Goal: Transaction & Acquisition: Book appointment/travel/reservation

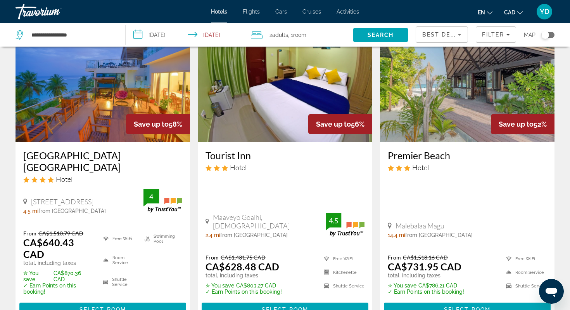
scroll to position [379, 0]
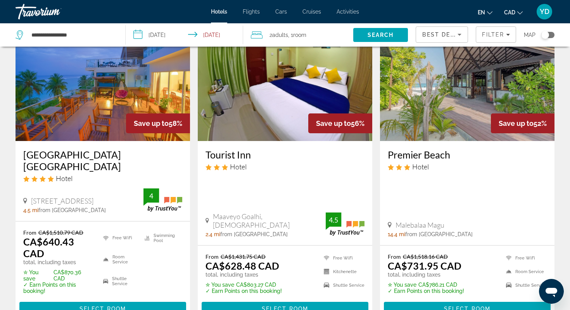
click at [503, 89] on img "Main content" at bounding box center [467, 79] width 175 height 124
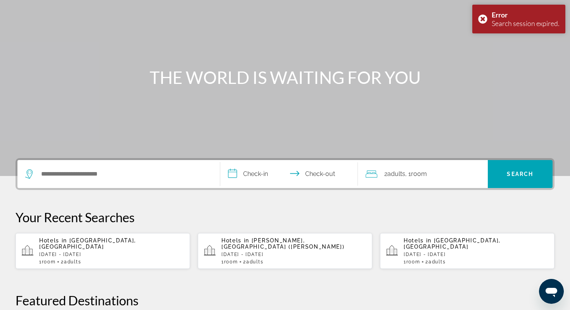
scroll to position [169, 0]
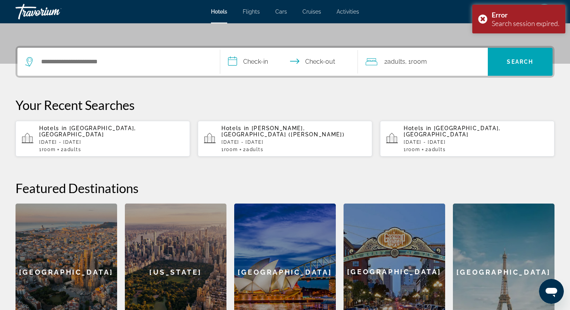
click at [261, 139] on p "[DATE] - [DATE]" at bounding box center [294, 141] width 145 height 5
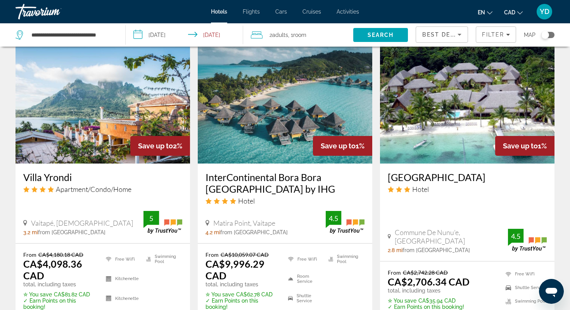
scroll to position [668, 0]
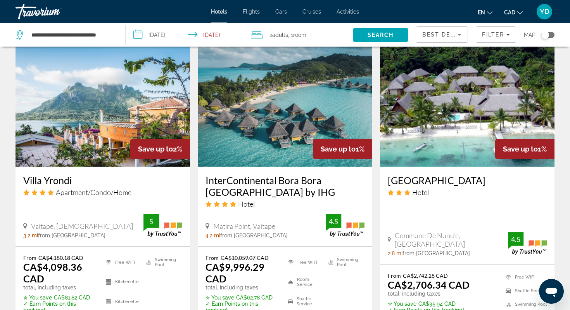
click at [447, 102] on img "Main content" at bounding box center [467, 104] width 175 height 124
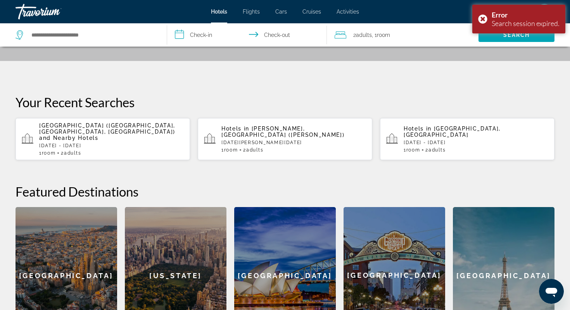
scroll to position [314, 0]
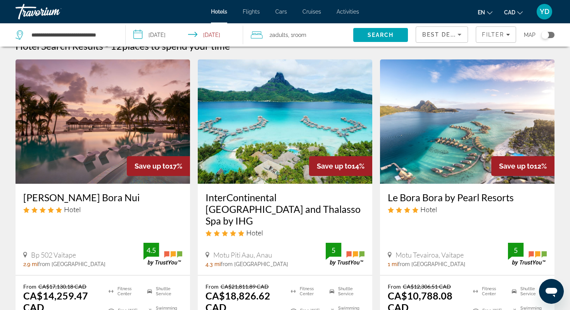
scroll to position [12, 0]
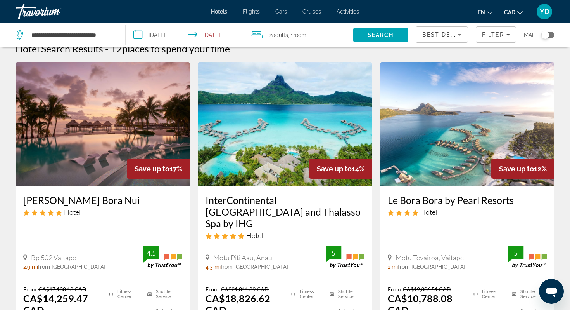
click at [542, 36] on div "Toggle map" at bounding box center [546, 35] width 8 height 8
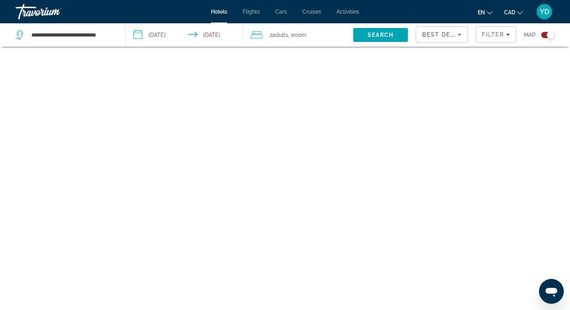
scroll to position [47, 0]
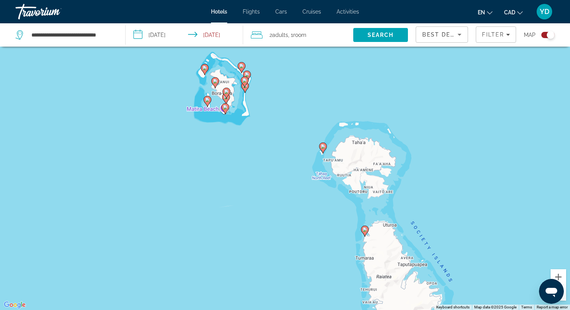
click at [325, 153] on gmp-advanced-marker "Main content" at bounding box center [323, 148] width 8 height 12
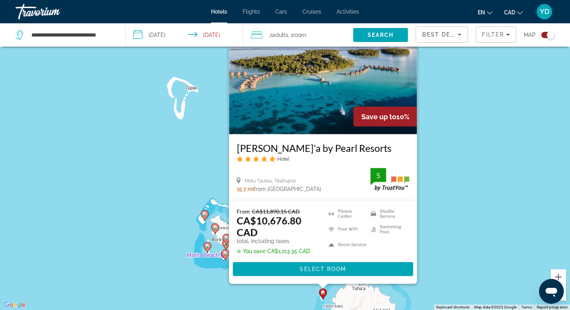
click at [206, 217] on icon "Main content" at bounding box center [205, 215] width 8 height 11
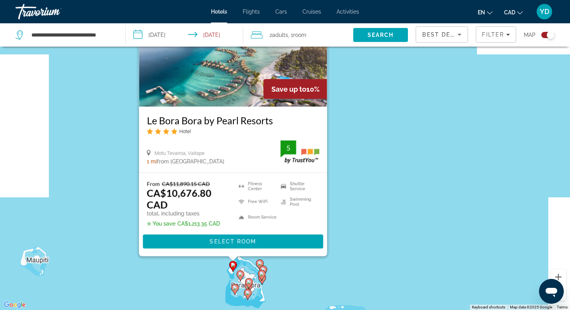
scroll to position [93, 0]
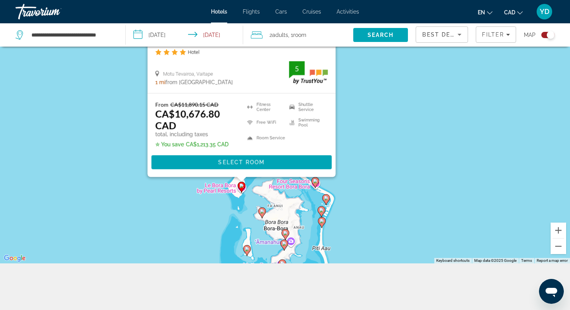
click at [263, 213] on icon "Main content" at bounding box center [262, 213] width 7 height 10
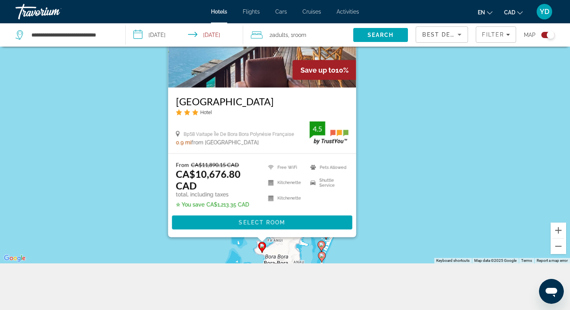
click at [402, 184] on div "To activate drag with keyboard, press Alt + Enter. Once in keyboard drag state,…" at bounding box center [285, 108] width 570 height 310
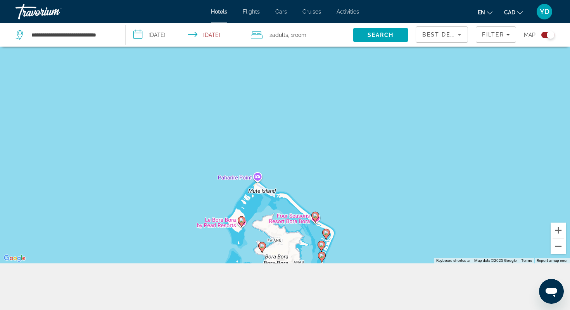
click at [317, 217] on image "Main content" at bounding box center [315, 215] width 5 height 5
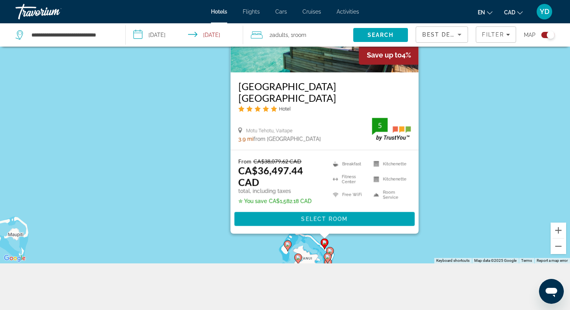
click at [333, 253] on gmp-advanced-marker "Main content" at bounding box center [330, 252] width 8 height 12
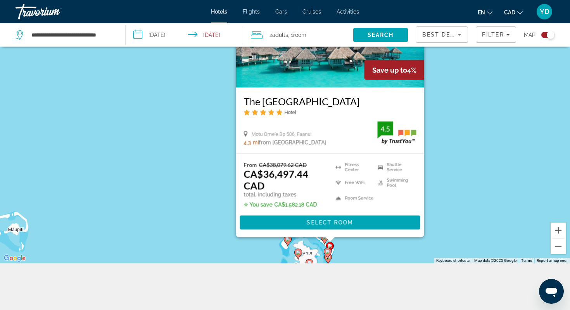
click at [326, 256] on gmp-advanced-marker "Main content" at bounding box center [328, 253] width 8 height 12
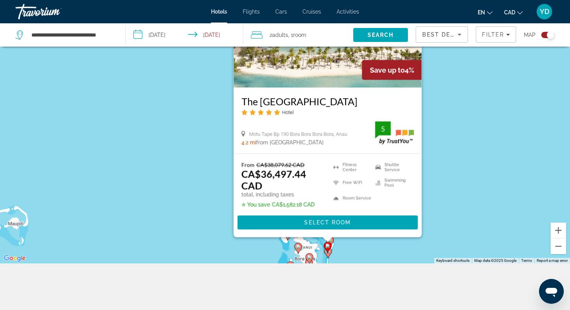
click at [311, 257] on image "Main content" at bounding box center [309, 257] width 5 height 5
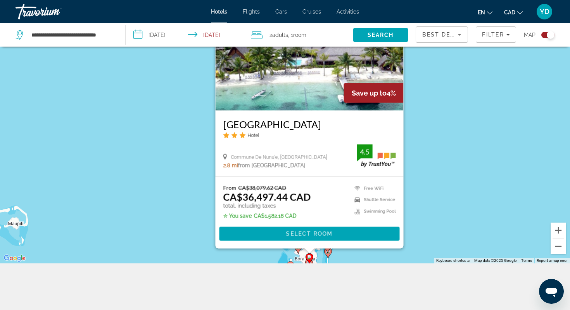
scroll to position [0, 0]
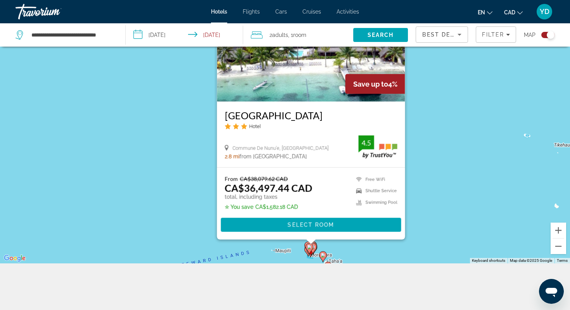
click at [498, 177] on div "To activate drag with keyboard, press Alt + Enter. Once in keyboard drag state,…" at bounding box center [285, 108] width 570 height 310
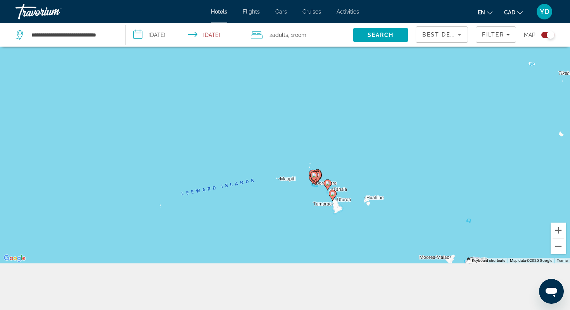
drag, startPoint x: 480, startPoint y: 228, endPoint x: 485, endPoint y: 155, distance: 72.7
click at [485, 155] on div "To activate drag with keyboard, press Alt + Enter. Once in keyboard drag state,…" at bounding box center [285, 108] width 570 height 310
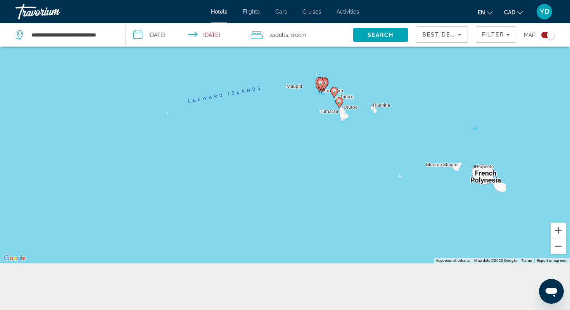
drag, startPoint x: 459, startPoint y: 170, endPoint x: 469, endPoint y: 65, distance: 105.6
click at [468, 65] on div "To activate drag with keyboard, press Alt + Enter. Once in keyboard drag state,…" at bounding box center [285, 108] width 570 height 310
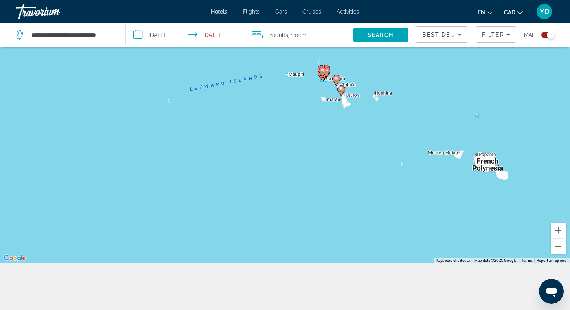
click at [342, 92] on icon "Main content" at bounding box center [341, 91] width 7 height 10
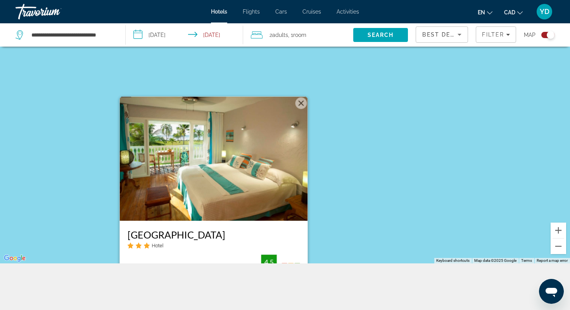
click at [443, 138] on div "To activate drag with keyboard, press Alt + Enter. Once in keyboard drag state,…" at bounding box center [285, 108] width 570 height 310
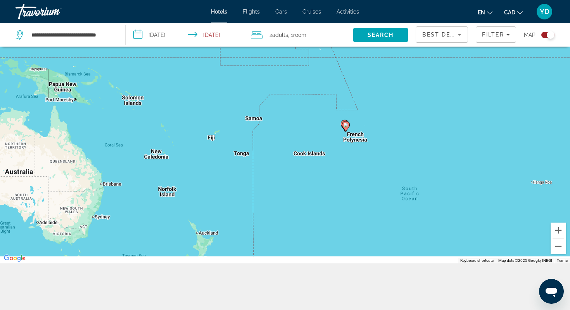
drag, startPoint x: 352, startPoint y: 234, endPoint x: 359, endPoint y: 167, distance: 67.5
click at [359, 167] on div "To activate drag with keyboard, press Alt + Enter. Once in keyboard drag state,…" at bounding box center [285, 108] width 570 height 310
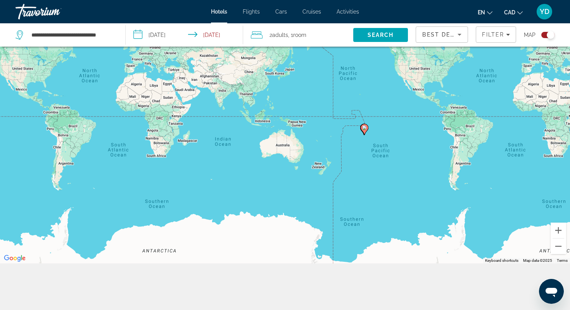
drag, startPoint x: 373, startPoint y: 173, endPoint x: 373, endPoint y: 159, distance: 13.6
click at [373, 159] on div "To activate drag with keyboard, press Alt + Enter. Once in keyboard drag state,…" at bounding box center [285, 108] width 570 height 310
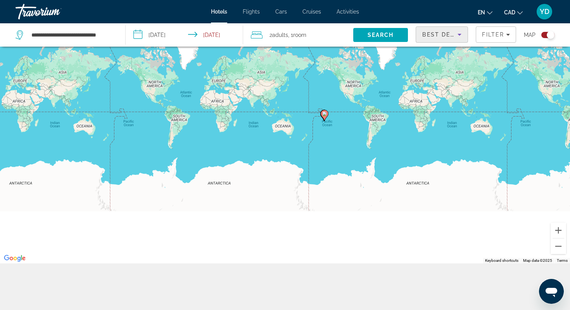
click at [461, 33] on icon "Sort by" at bounding box center [459, 34] width 9 height 9
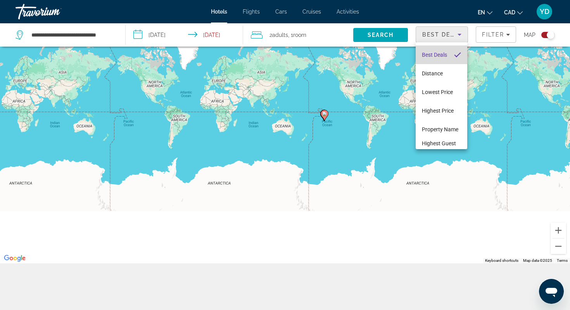
click at [440, 55] on span "Best Deals" at bounding box center [434, 55] width 25 height 6
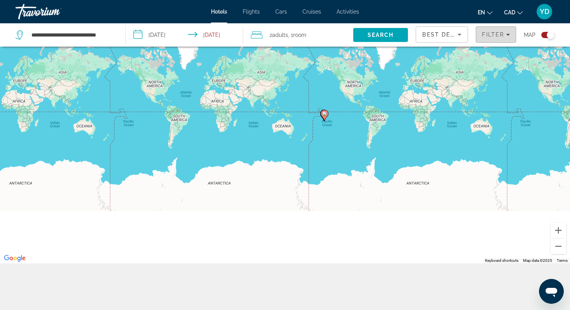
click at [499, 32] on span "Filter" at bounding box center [493, 34] width 22 height 6
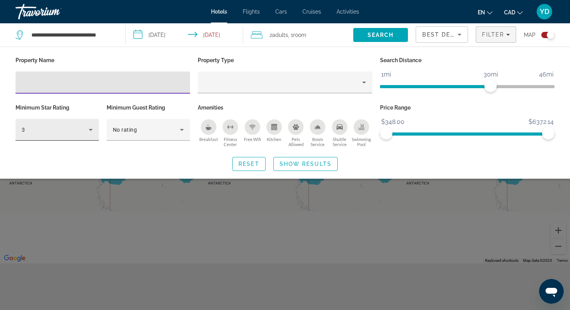
click at [80, 131] on div "3" at bounding box center [55, 129] width 67 height 9
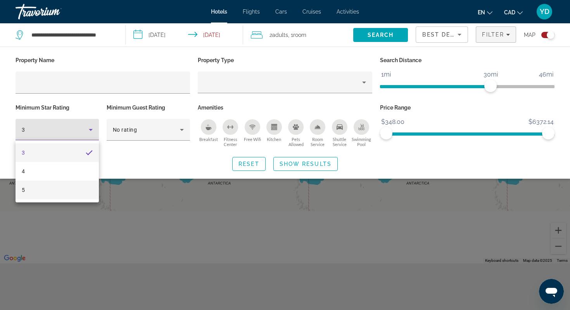
click at [57, 191] on mat-option "5" at bounding box center [57, 189] width 83 height 19
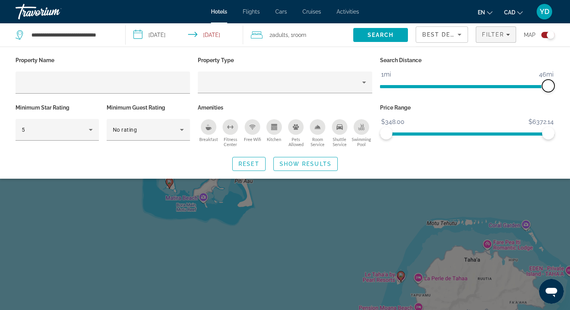
drag, startPoint x: 490, startPoint y: 83, endPoint x: 556, endPoint y: 83, distance: 66.0
click at [556, 83] on div "Search Distance 1mi 46mi 46mi" at bounding box center [467, 78] width 182 height 47
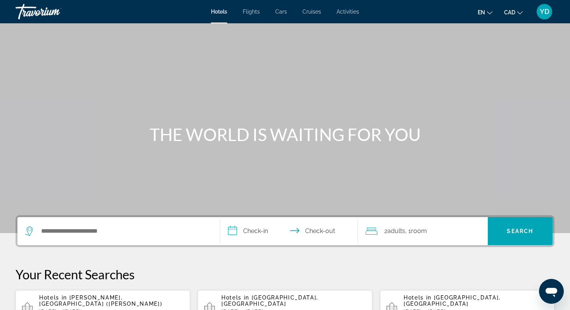
scroll to position [62, 0]
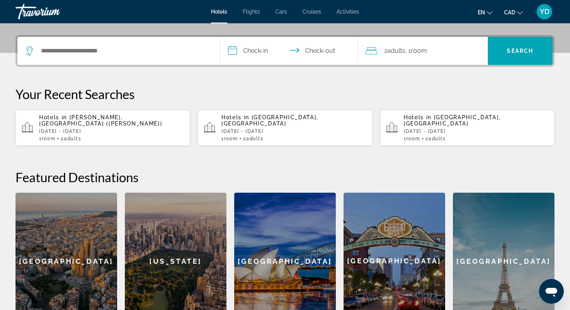
scroll to position [184, 0]
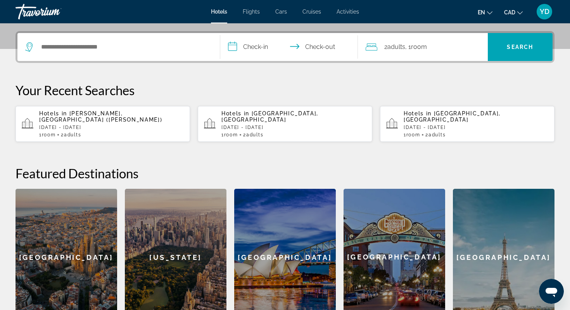
click at [144, 125] on p "[DATE] - [DATE]" at bounding box center [111, 127] width 145 height 5
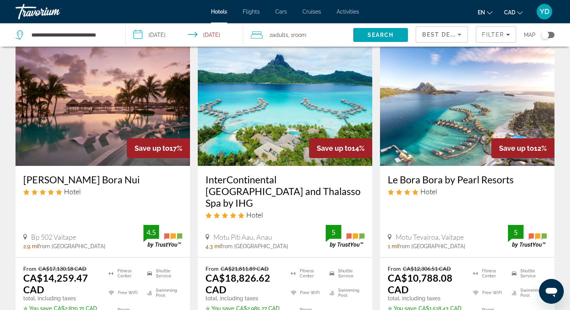
scroll to position [33, 0]
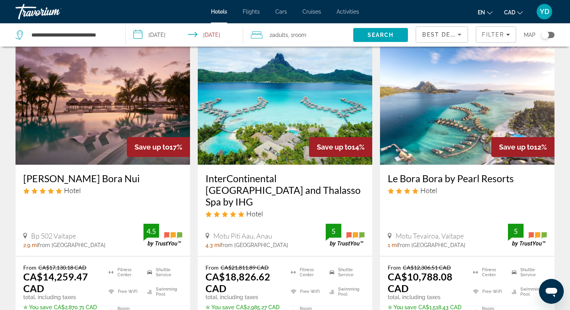
click at [155, 33] on input "**********" at bounding box center [186, 36] width 121 height 26
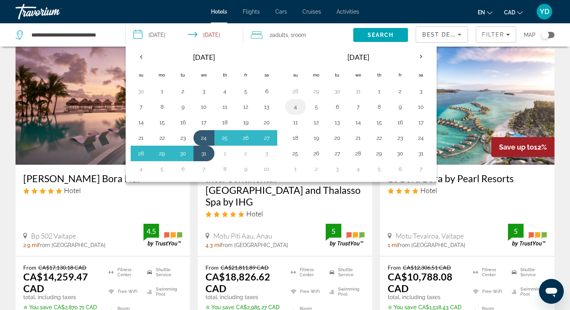
click at [299, 107] on button "4" at bounding box center [295, 106] width 12 height 11
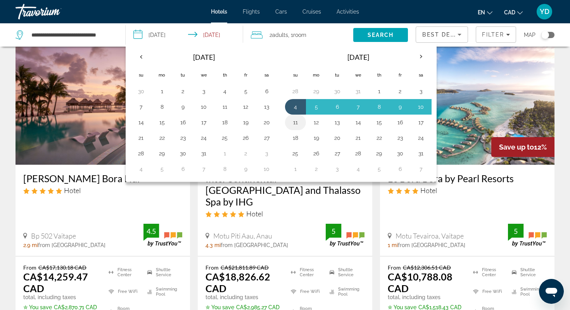
click at [299, 118] on button "11" at bounding box center [295, 122] width 12 height 11
type input "**********"
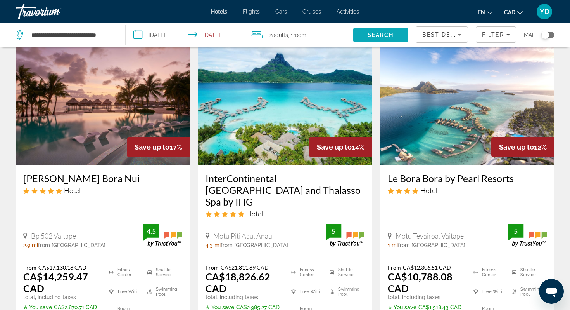
click at [388, 30] on span "Search" at bounding box center [380, 35] width 55 height 19
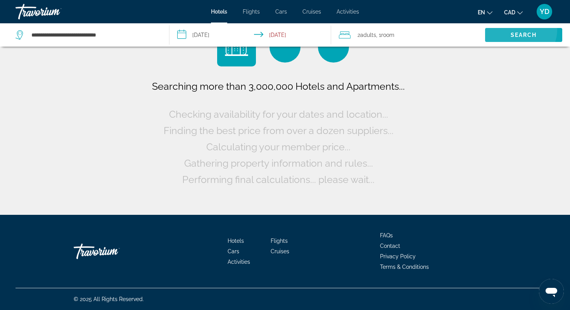
scroll to position [0, 0]
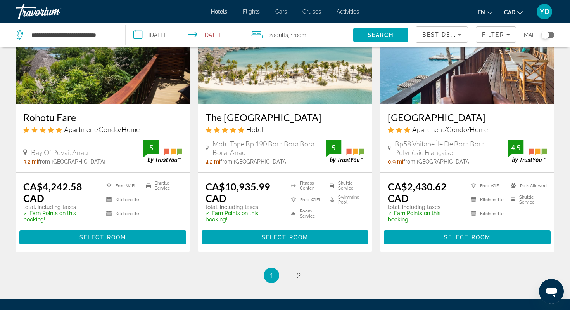
scroll to position [1113, 0]
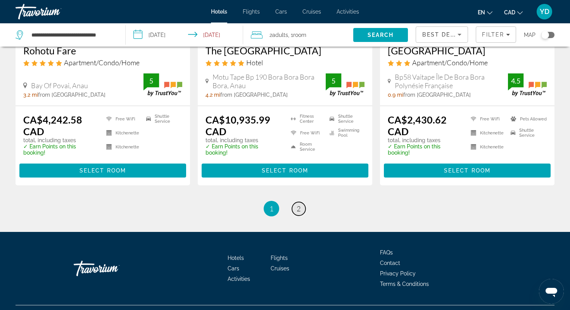
click at [295, 202] on link "page 2" at bounding box center [299, 209] width 14 height 14
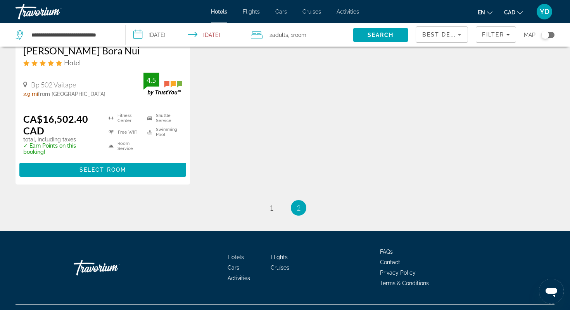
scroll to position [168, 0]
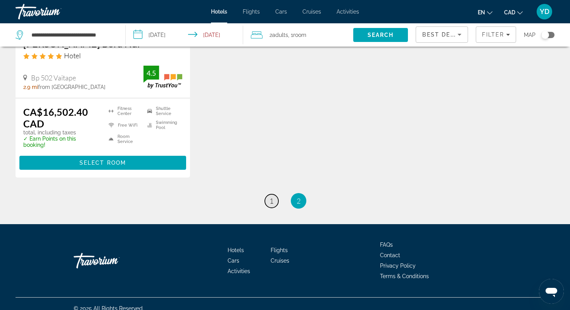
click at [270, 203] on span "1" at bounding box center [272, 200] width 4 height 9
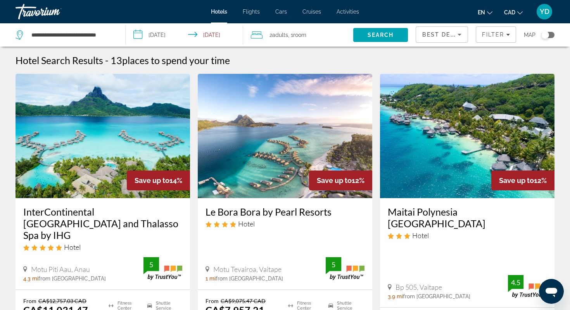
click at [440, 133] on img "Main content" at bounding box center [467, 136] width 175 height 124
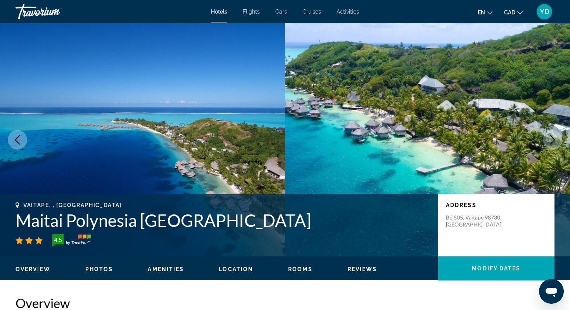
click at [555, 139] on icon "Next image" at bounding box center [552, 139] width 9 height 9
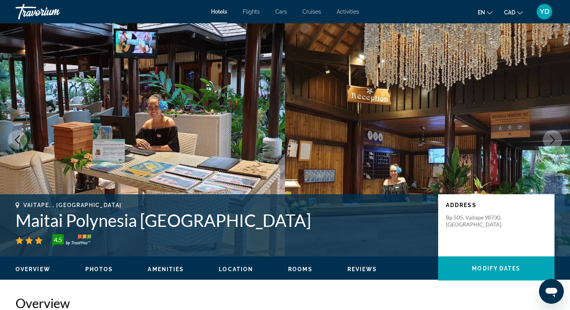
click at [555, 139] on icon "Next image" at bounding box center [552, 139] width 9 height 9
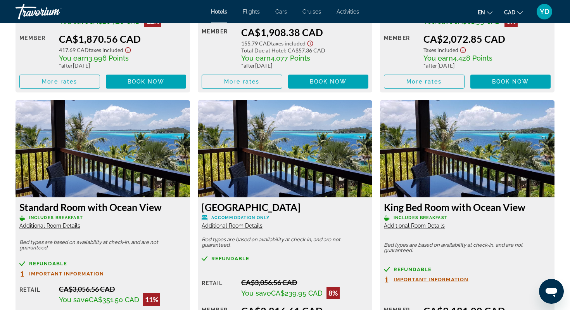
scroll to position [1276, 0]
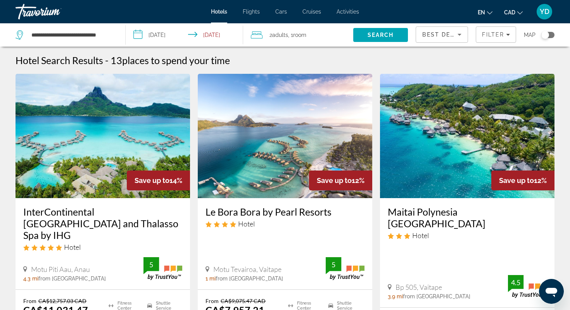
click at [120, 137] on img "Main content" at bounding box center [103, 136] width 175 height 124
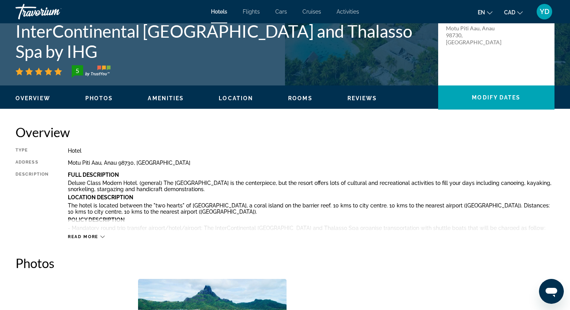
scroll to position [168, 0]
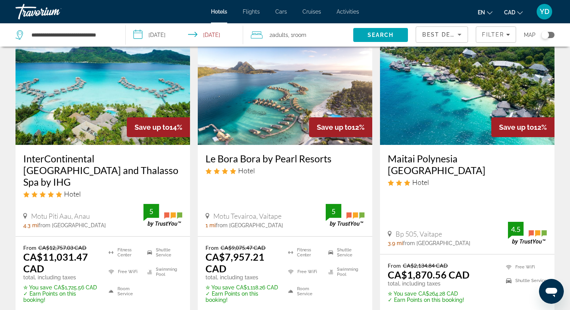
scroll to position [68, 0]
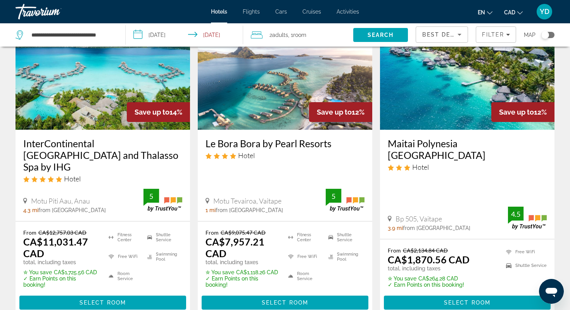
click at [293, 85] on img "Main content" at bounding box center [285, 67] width 175 height 124
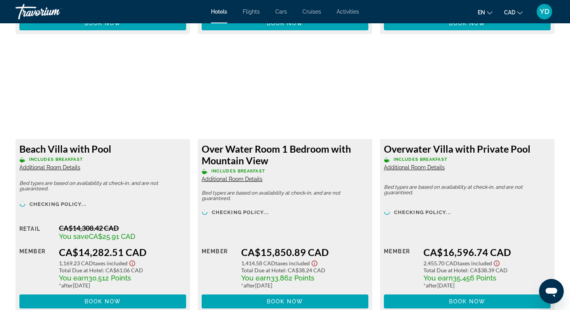
scroll to position [1629, 0]
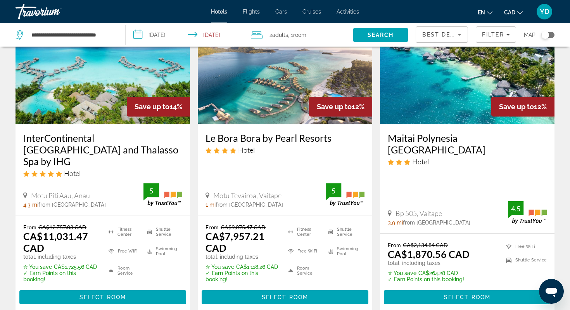
scroll to position [89, 0]
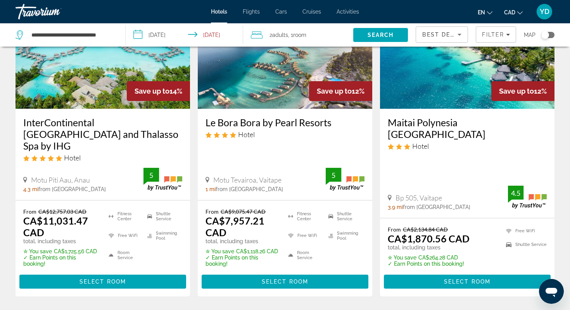
click at [446, 58] on img "Main content" at bounding box center [467, 46] width 175 height 124
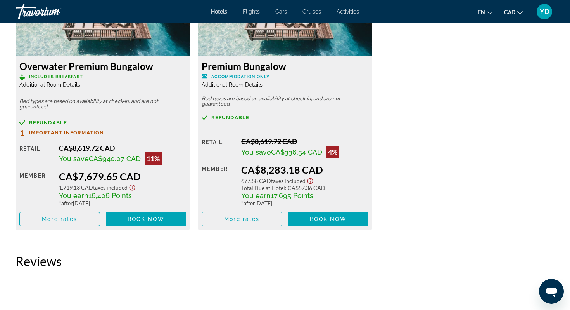
scroll to position [1922, 0]
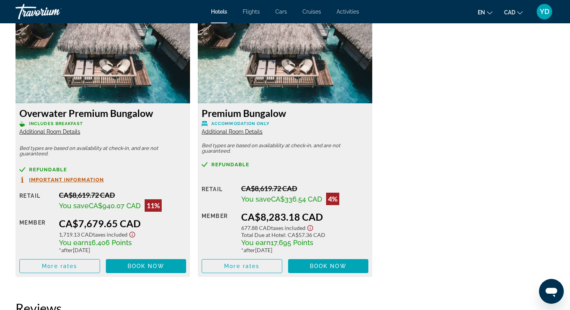
click at [124, 76] on img "Main content" at bounding box center [103, 54] width 175 height 97
click at [71, 265] on span "More rates" at bounding box center [59, 266] width 35 height 6
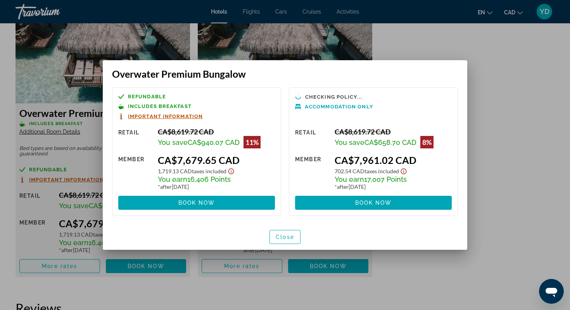
scroll to position [0, 0]
click at [495, 81] on div at bounding box center [285, 155] width 570 height 310
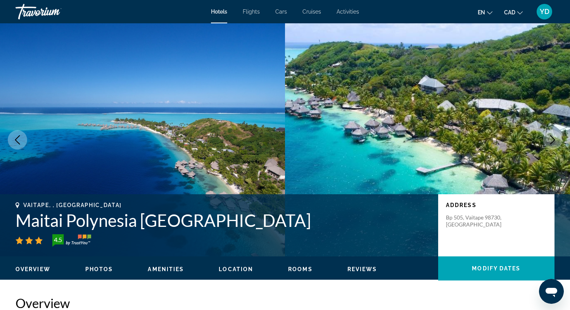
scroll to position [1922, 0]
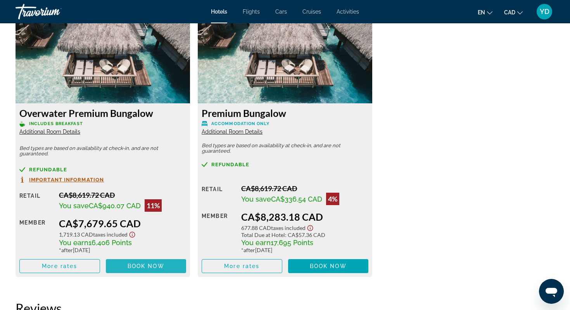
click at [120, 267] on span "Main content" at bounding box center [146, 265] width 81 height 19
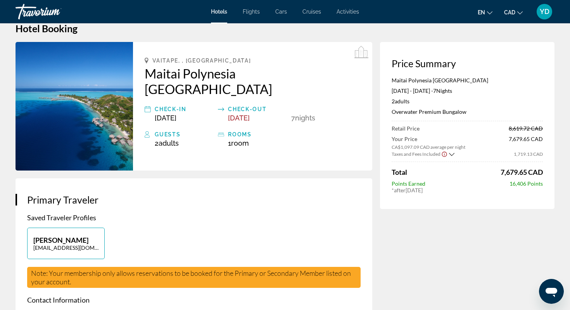
scroll to position [15, 0]
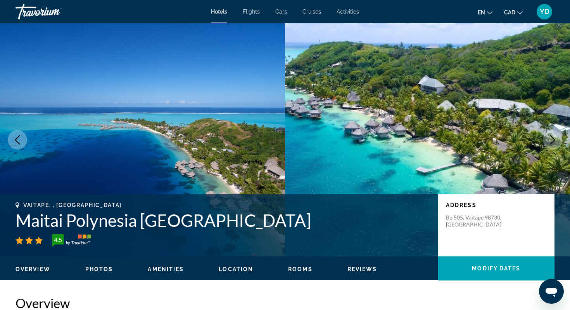
click at [303, 269] on span "Rooms" at bounding box center [300, 269] width 24 height 6
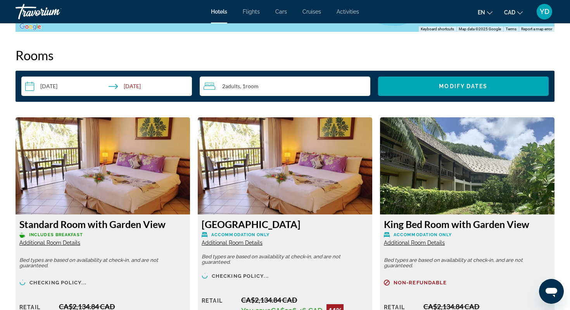
scroll to position [982, 0]
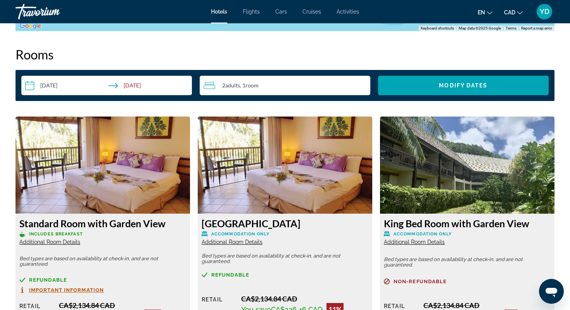
click at [55, 84] on input "**********" at bounding box center [108, 87] width 174 height 22
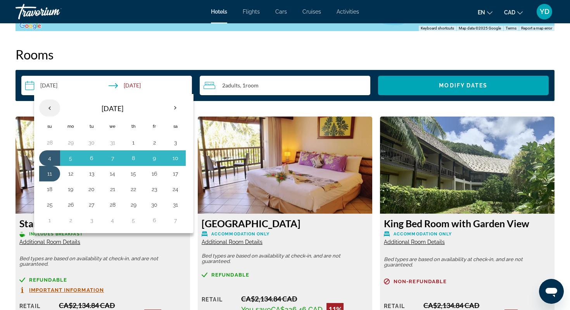
click at [47, 107] on th "Previous month" at bounding box center [49, 107] width 21 height 17
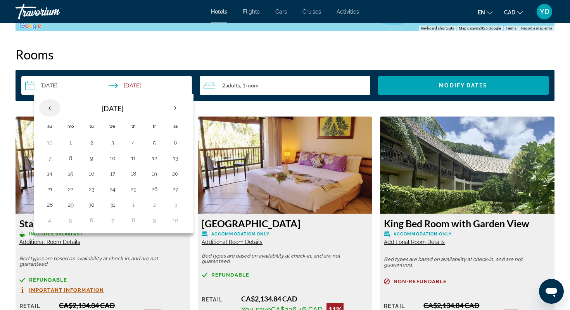
click at [47, 107] on th "Previous month" at bounding box center [49, 107] width 21 height 17
click at [72, 202] on button "24" at bounding box center [70, 204] width 12 height 11
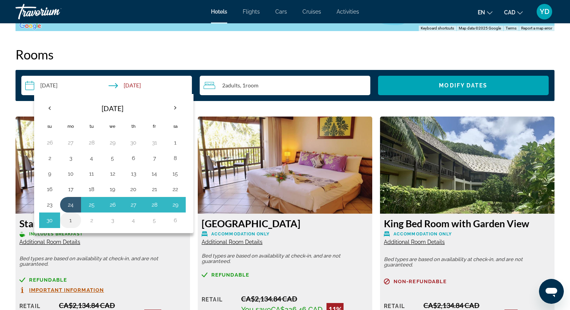
click at [69, 222] on button "1" at bounding box center [70, 220] width 12 height 11
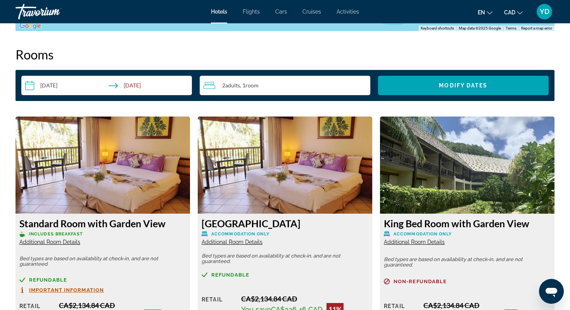
click at [78, 83] on input "**********" at bounding box center [108, 87] width 174 height 22
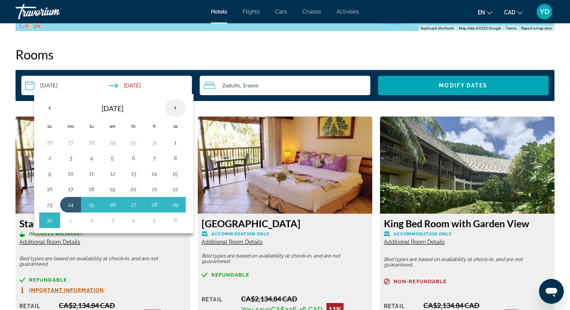
click at [176, 108] on th "Next month" at bounding box center [175, 107] width 21 height 17
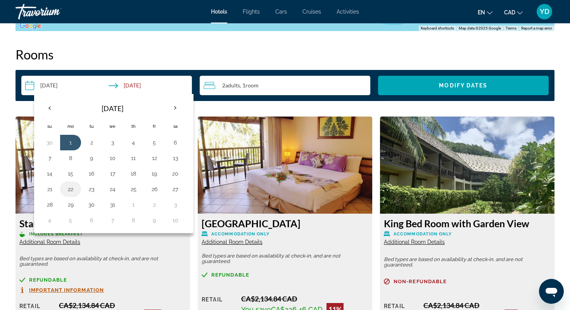
click at [71, 189] on button "22" at bounding box center [70, 189] width 12 height 11
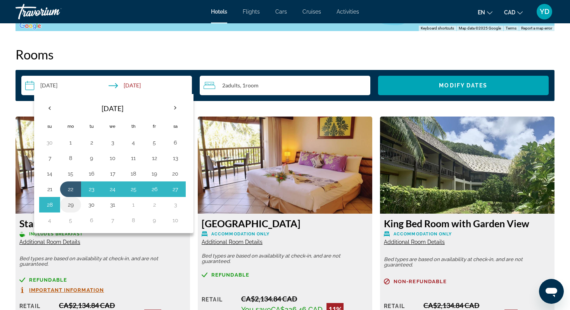
click at [71, 201] on button "29" at bounding box center [70, 204] width 12 height 11
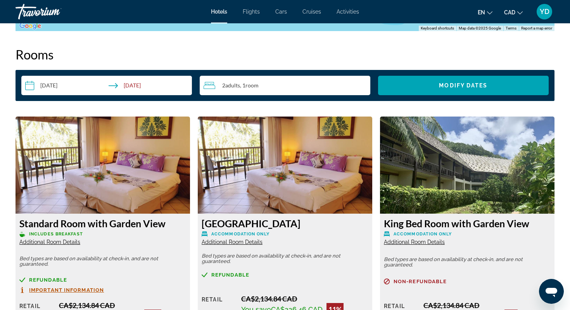
click at [87, 83] on input "**********" at bounding box center [108, 87] width 174 height 22
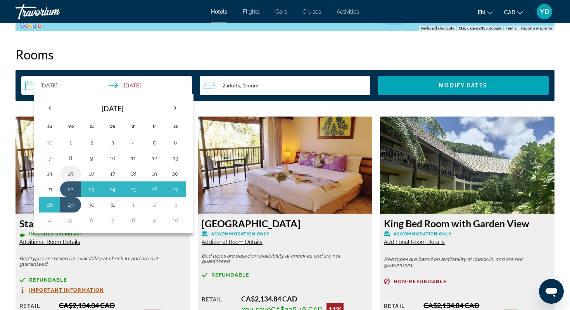
click at [70, 175] on button "15" at bounding box center [70, 173] width 12 height 11
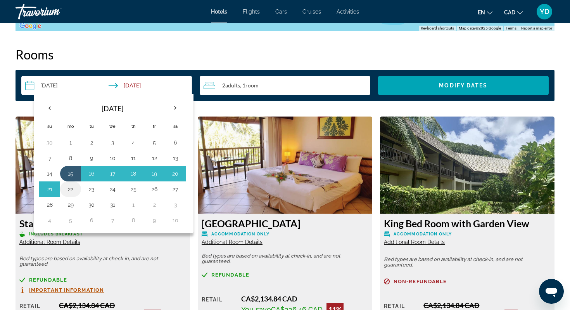
click at [70, 186] on button "22" at bounding box center [70, 189] width 12 height 11
type input "**********"
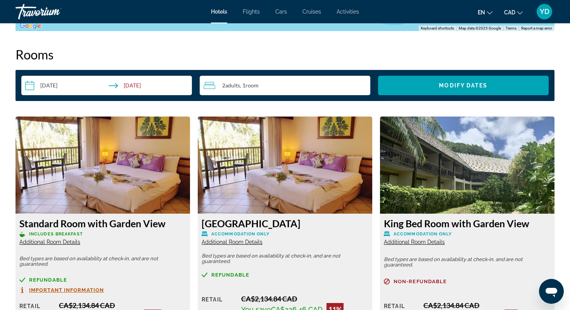
click at [142, 85] on input "**********" at bounding box center [108, 87] width 174 height 22
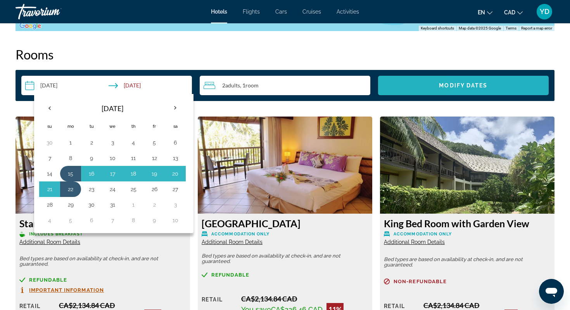
click at [402, 89] on span "Search widget" at bounding box center [463, 85] width 171 height 19
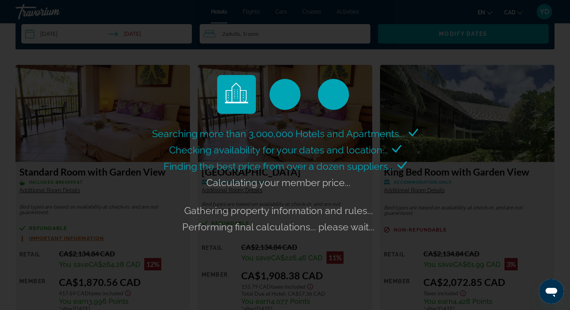
scroll to position [1034, 0]
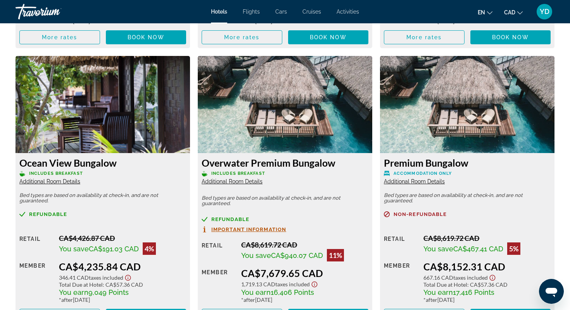
scroll to position [1631, 0]
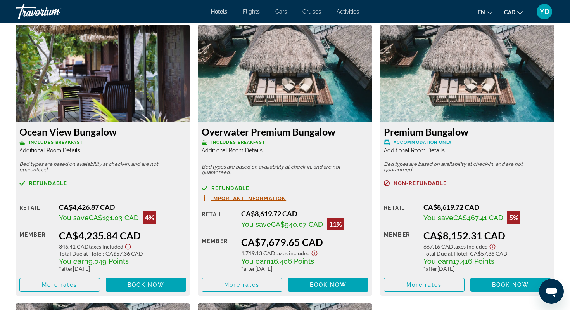
click at [298, 76] on img "Main content" at bounding box center [285, 73] width 175 height 97
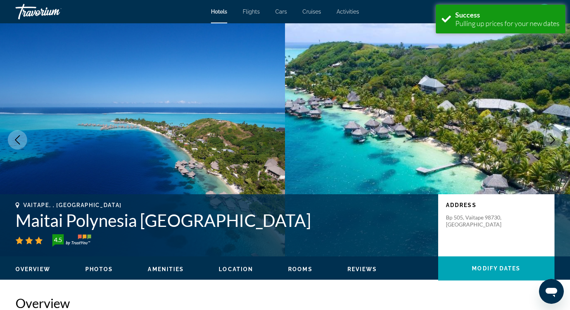
click at [220, 13] on span "Hotels" at bounding box center [219, 12] width 16 height 6
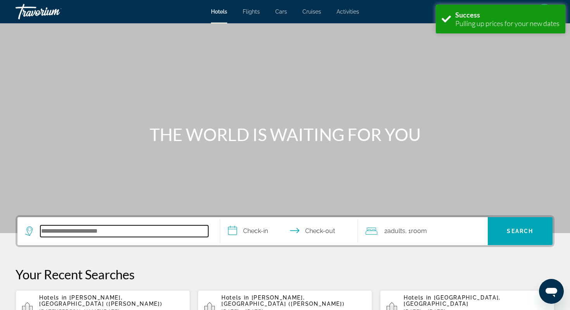
click at [134, 230] on input "Search hotel destination" at bounding box center [124, 231] width 168 height 12
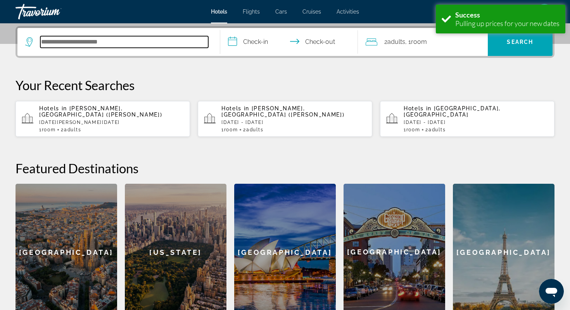
scroll to position [190, 0]
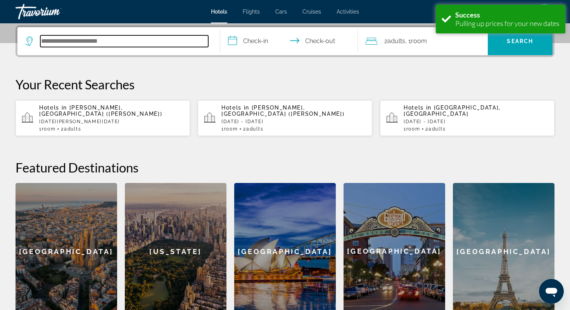
click at [137, 39] on input "Search hotel destination" at bounding box center [124, 41] width 168 height 12
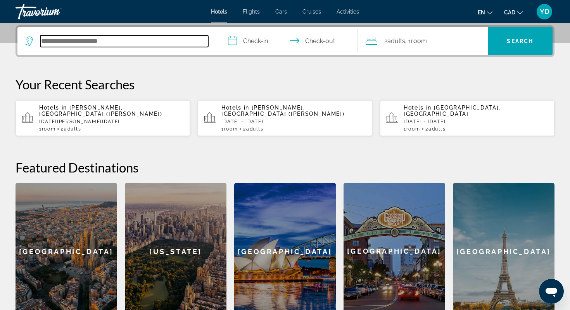
click at [129, 42] on input "Search hotel destination" at bounding box center [124, 41] width 168 height 12
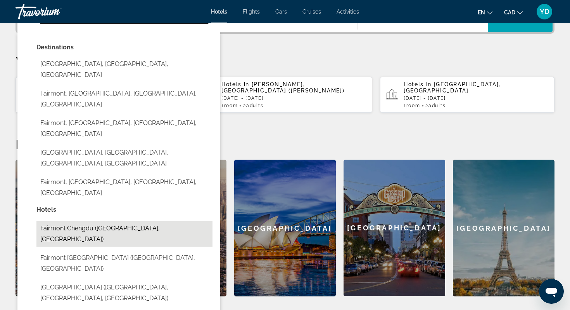
scroll to position [212, 0]
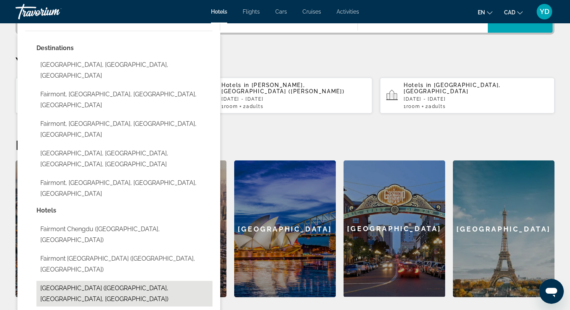
click at [126, 281] on button "[GEOGRAPHIC_DATA] ([GEOGRAPHIC_DATA], [GEOGRAPHIC_DATA], [GEOGRAPHIC_DATA])" at bounding box center [124, 294] width 176 height 26
type input "**********"
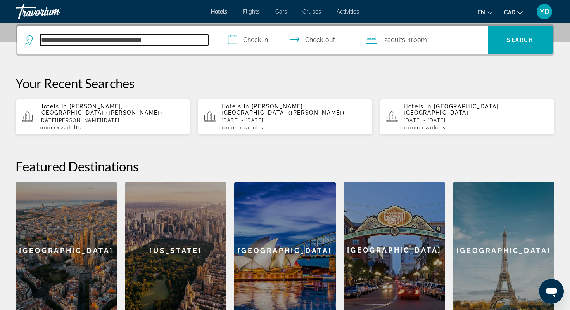
scroll to position [190, 0]
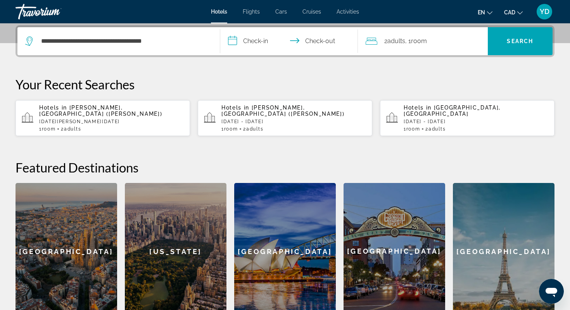
click at [259, 40] on input "**********" at bounding box center [290, 42] width 141 height 30
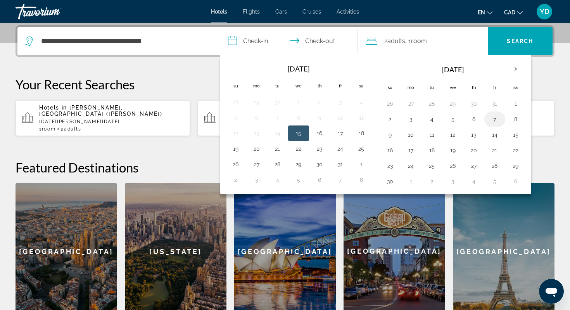
click at [499, 120] on button "7" at bounding box center [495, 119] width 12 height 11
click at [394, 135] on button "9" at bounding box center [390, 134] width 12 height 11
type input "**********"
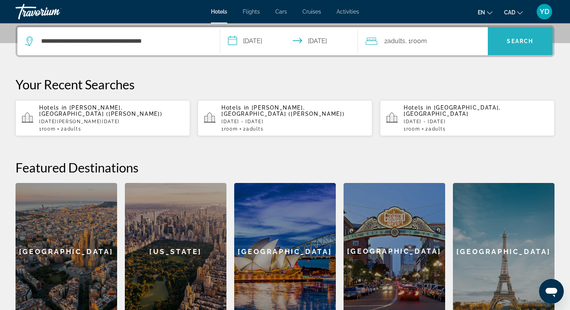
click at [516, 42] on span "Search" at bounding box center [520, 41] width 26 height 6
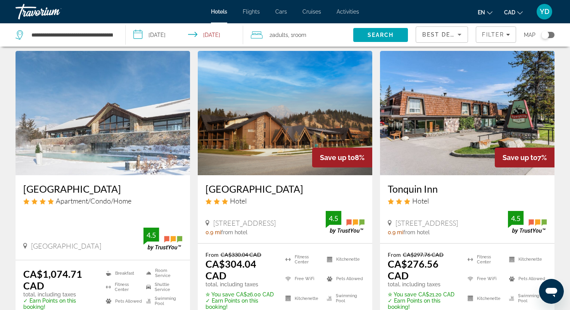
scroll to position [26, 0]
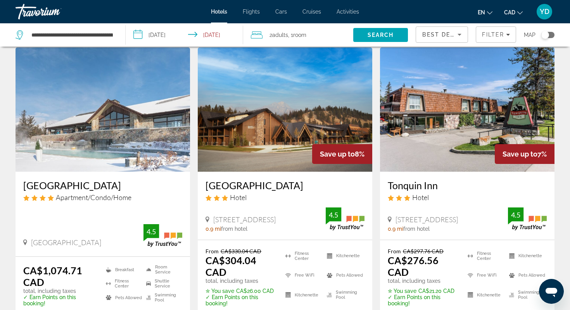
click at [131, 142] on img "Main content" at bounding box center [103, 109] width 175 height 124
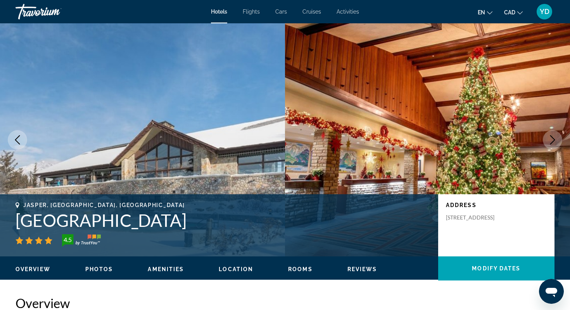
click at [554, 139] on icon "Next image" at bounding box center [553, 139] width 5 height 9
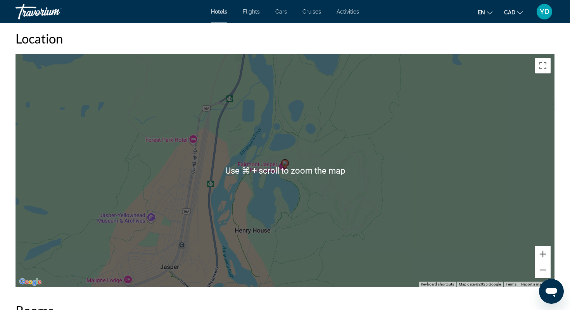
scroll to position [738, 0]
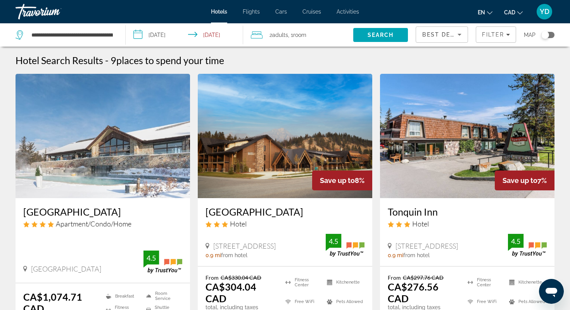
click at [99, 42] on div "**********" at bounding box center [67, 34] width 102 height 23
click at [99, 36] on input "**********" at bounding box center [72, 35] width 83 height 12
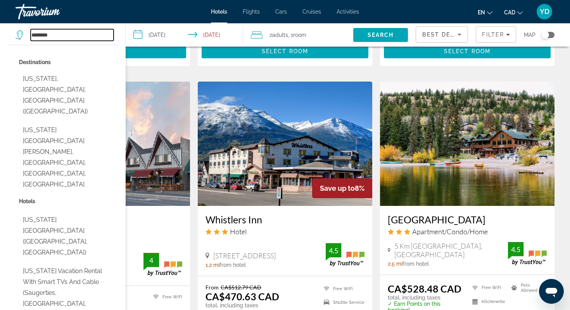
scroll to position [618, 0]
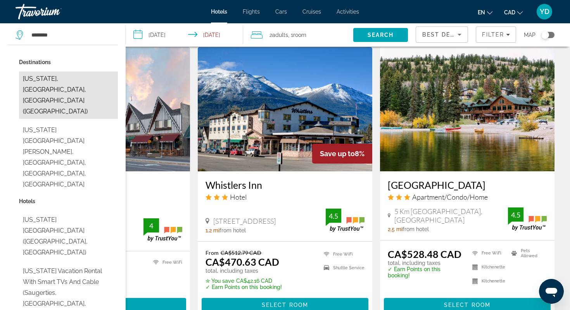
click at [68, 78] on button "[US_STATE], [GEOGRAPHIC_DATA], [GEOGRAPHIC_DATA] ([GEOGRAPHIC_DATA])" at bounding box center [68, 94] width 99 height 47
type input "**********"
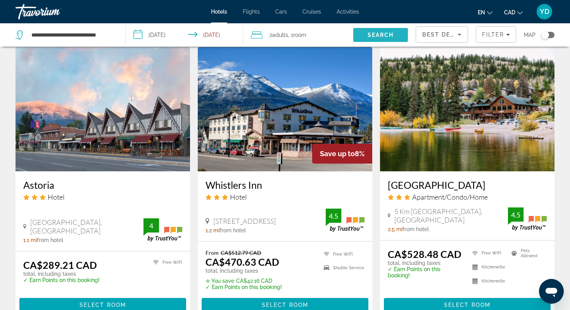
click at [374, 36] on span "Search" at bounding box center [381, 35] width 26 height 6
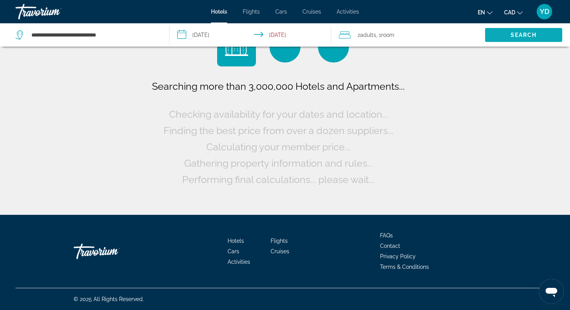
scroll to position [0, 0]
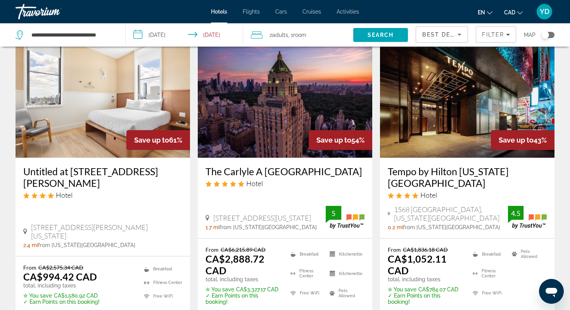
scroll to position [96, 0]
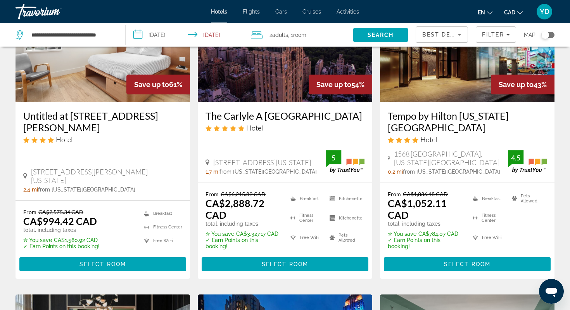
click at [428, 83] on img "Main content" at bounding box center [467, 40] width 175 height 124
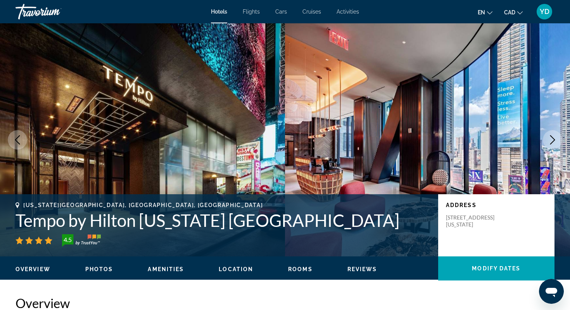
click at [551, 138] on icon "Next image" at bounding box center [552, 139] width 9 height 9
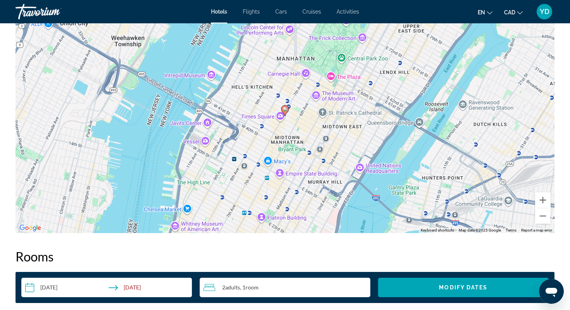
scroll to position [823, 0]
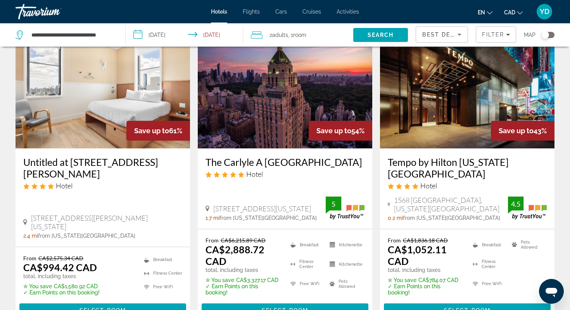
scroll to position [52, 0]
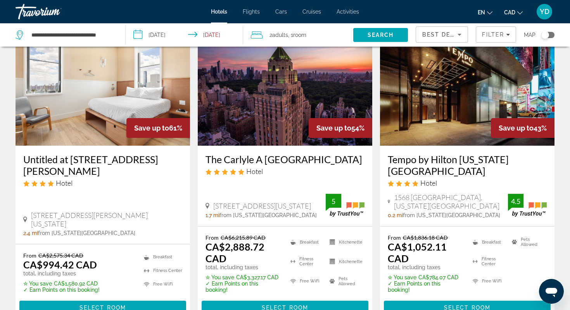
click at [284, 115] on img "Main content" at bounding box center [285, 83] width 175 height 124
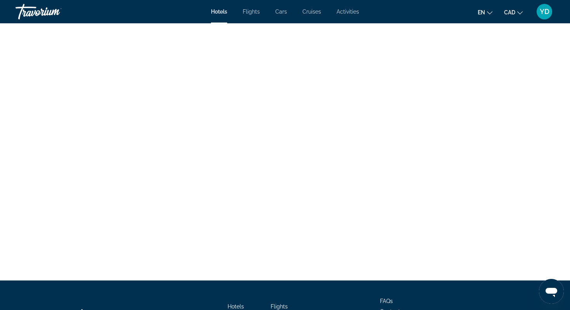
scroll to position [3169, 0]
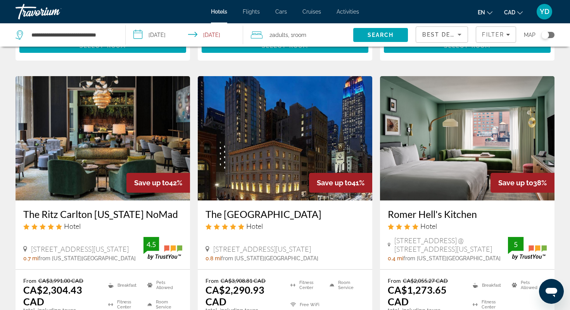
scroll to position [336, 0]
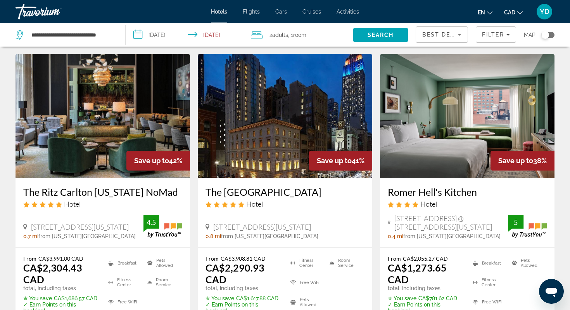
click at [94, 128] on img "Main content" at bounding box center [103, 116] width 175 height 124
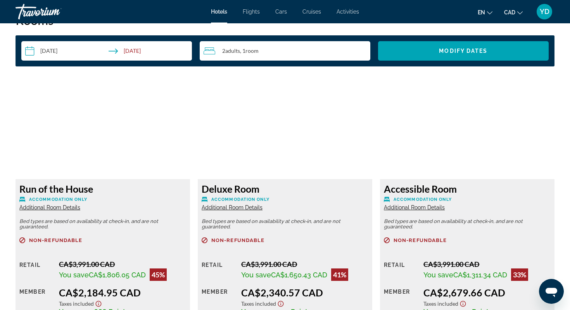
scroll to position [1017, 0]
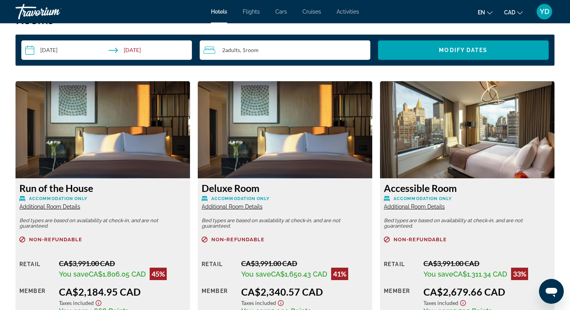
click at [497, 141] on img "Main content" at bounding box center [467, 129] width 175 height 97
click at [476, 132] on img "Main content" at bounding box center [467, 129] width 175 height 97
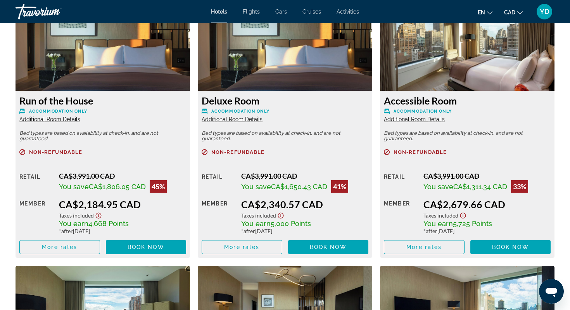
scroll to position [1113, 0]
